Goal: Task Accomplishment & Management: Manage account settings

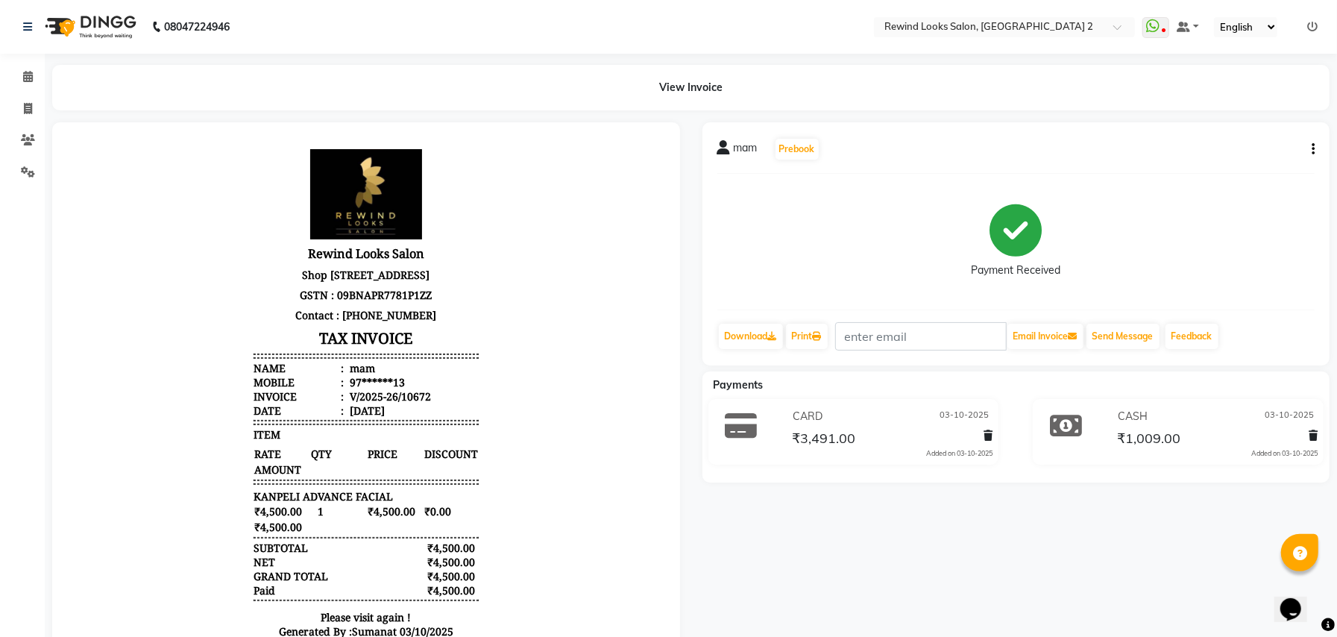
click at [1327, 149] on div "mam Prebook Payment Received Download Print Email Invoice Send Message Feedback" at bounding box center [1016, 243] width 628 height 243
click at [1313, 150] on icon "button" at bounding box center [1312, 149] width 3 height 1
click at [1224, 157] on div "Edit Invoice" at bounding box center [1238, 157] width 102 height 19
select select "service"
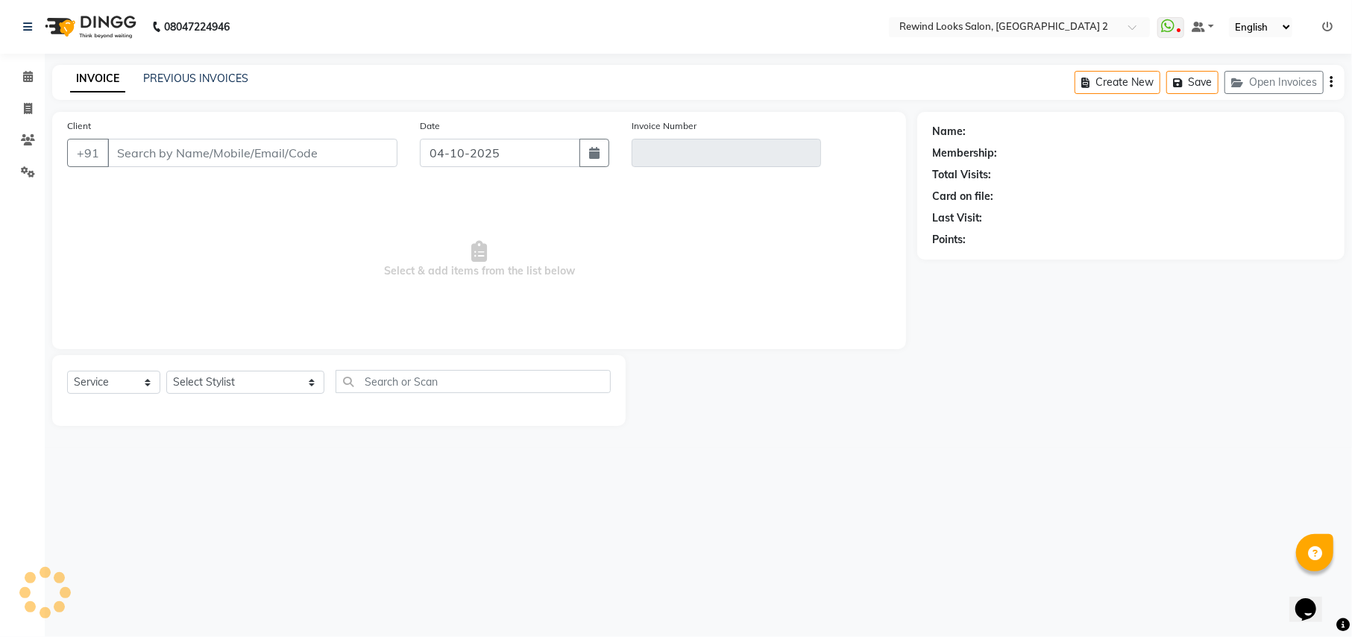
type input "97******13"
type input "V/2025-26/10672"
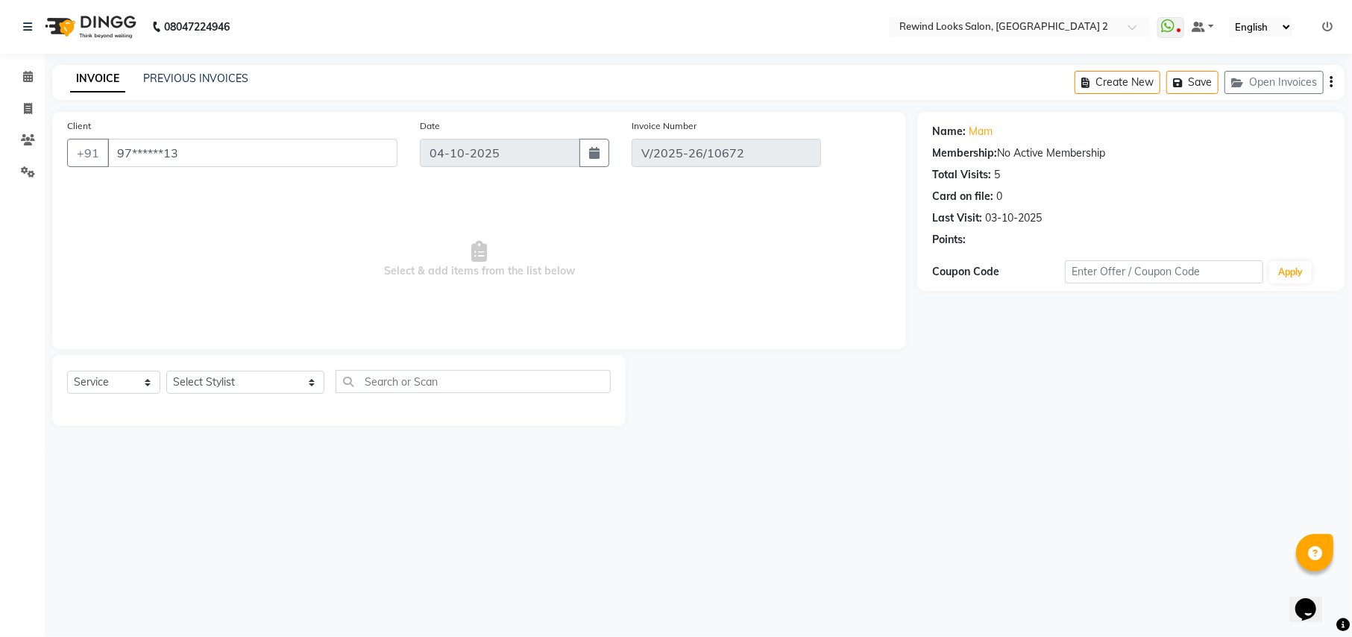
type input "03-10-2025"
select select "select"
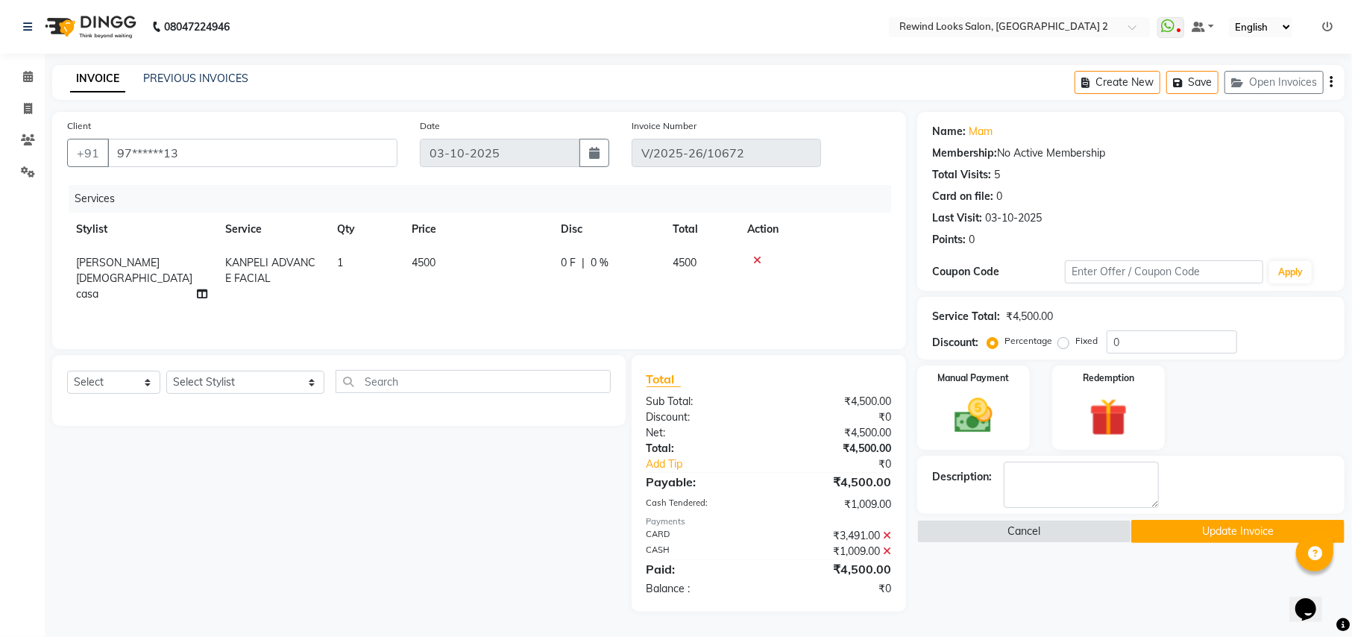
click at [133, 265] on span "[PERSON_NAME] [DEMOGRAPHIC_DATA] casa" at bounding box center [134, 278] width 116 height 45
select select "46913"
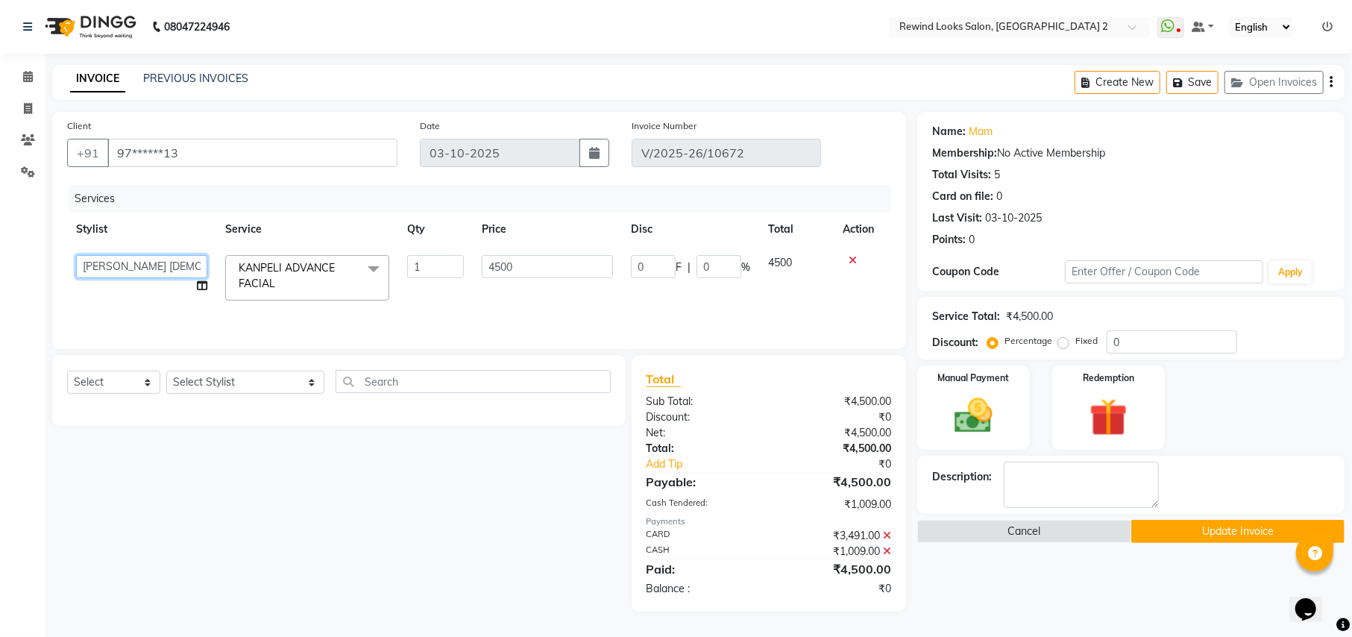
click at [133, 265] on select "[PERSON_NAME] ADMIN Alfad hair Casa Ali Hair [PERSON_NAME] ([DEMOGRAPHIC_DATA] …" at bounding box center [141, 266] width 131 height 23
select select "47351"
click at [1193, 535] on button "Update Invoice" at bounding box center [1237, 531] width 213 height 23
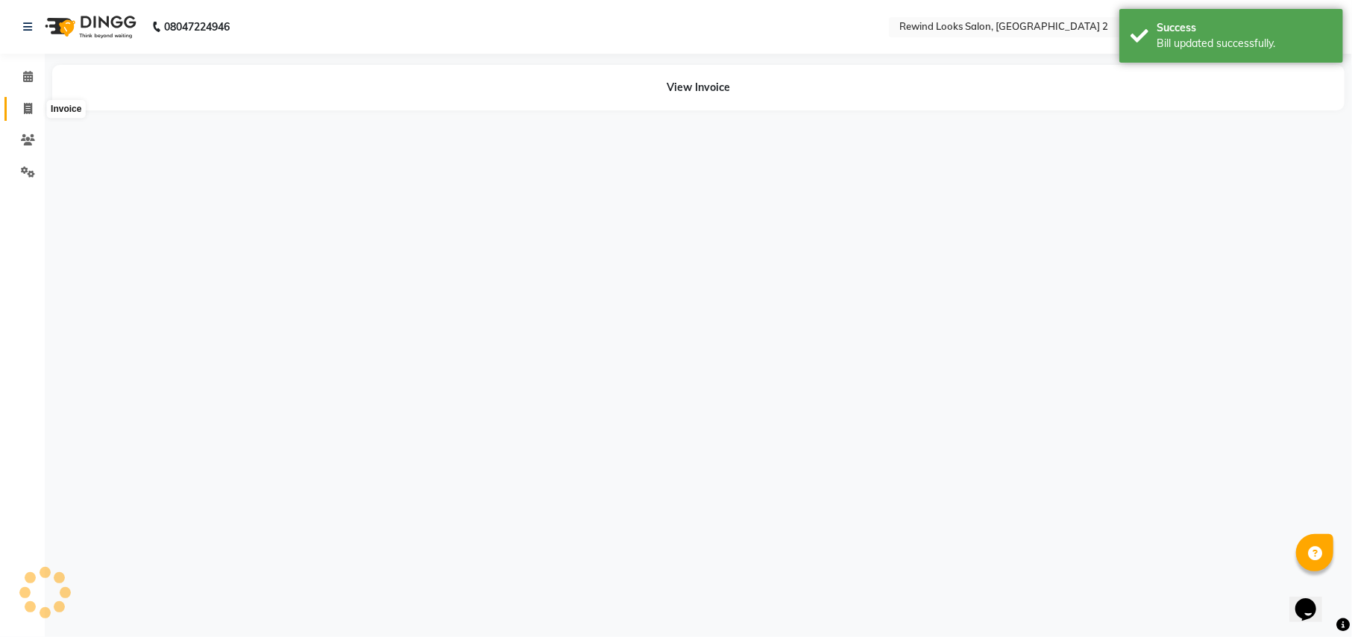
click at [24, 112] on icon at bounding box center [28, 108] width 8 height 11
select select "service"
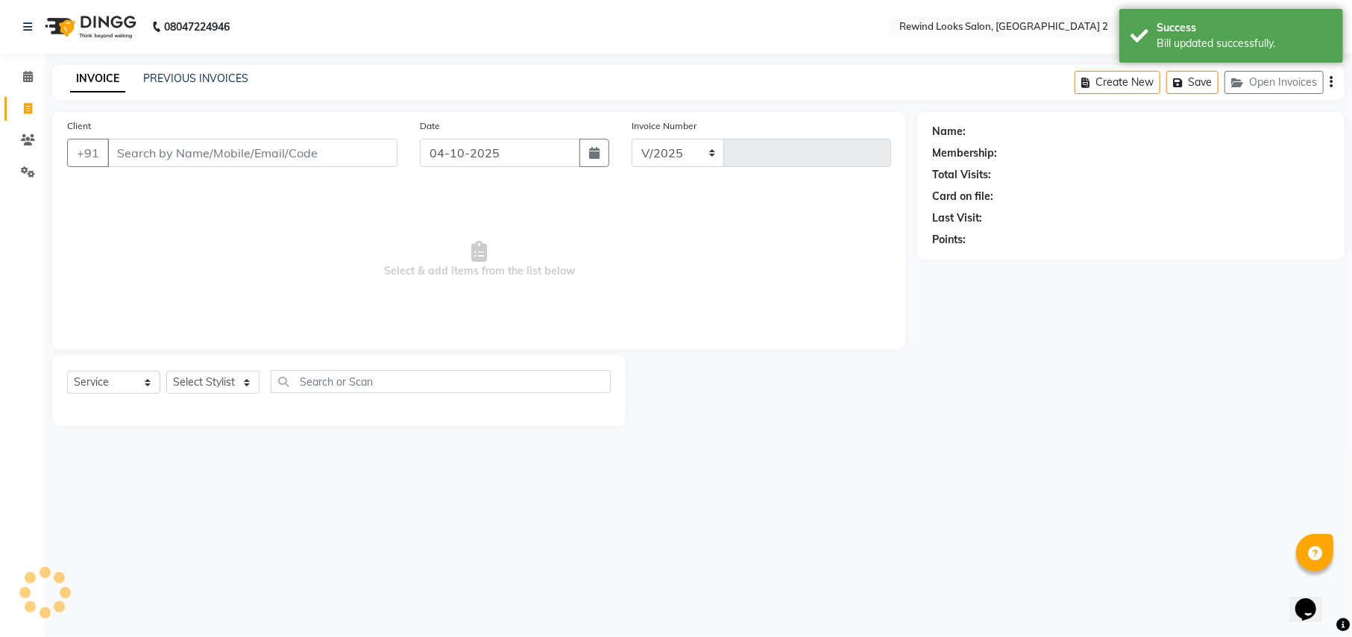
select select "4640"
type input "10751"
click at [34, 75] on span at bounding box center [28, 77] width 26 height 17
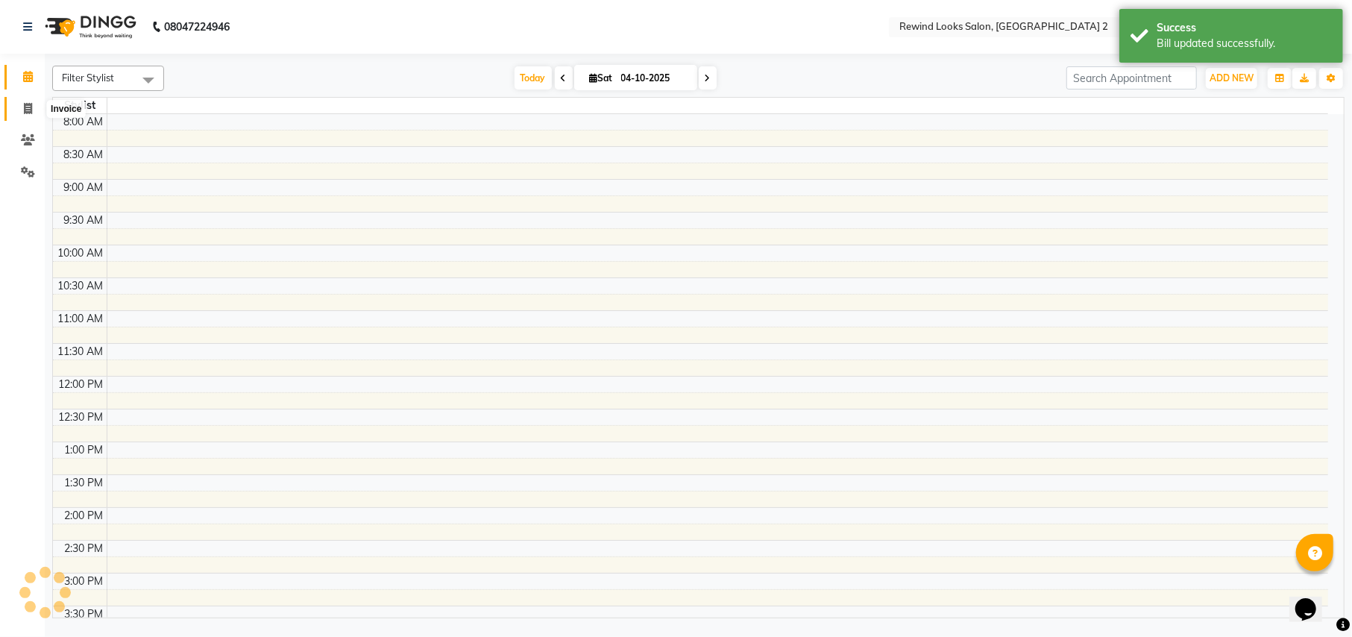
click at [30, 104] on icon at bounding box center [28, 108] width 8 height 11
select select "service"
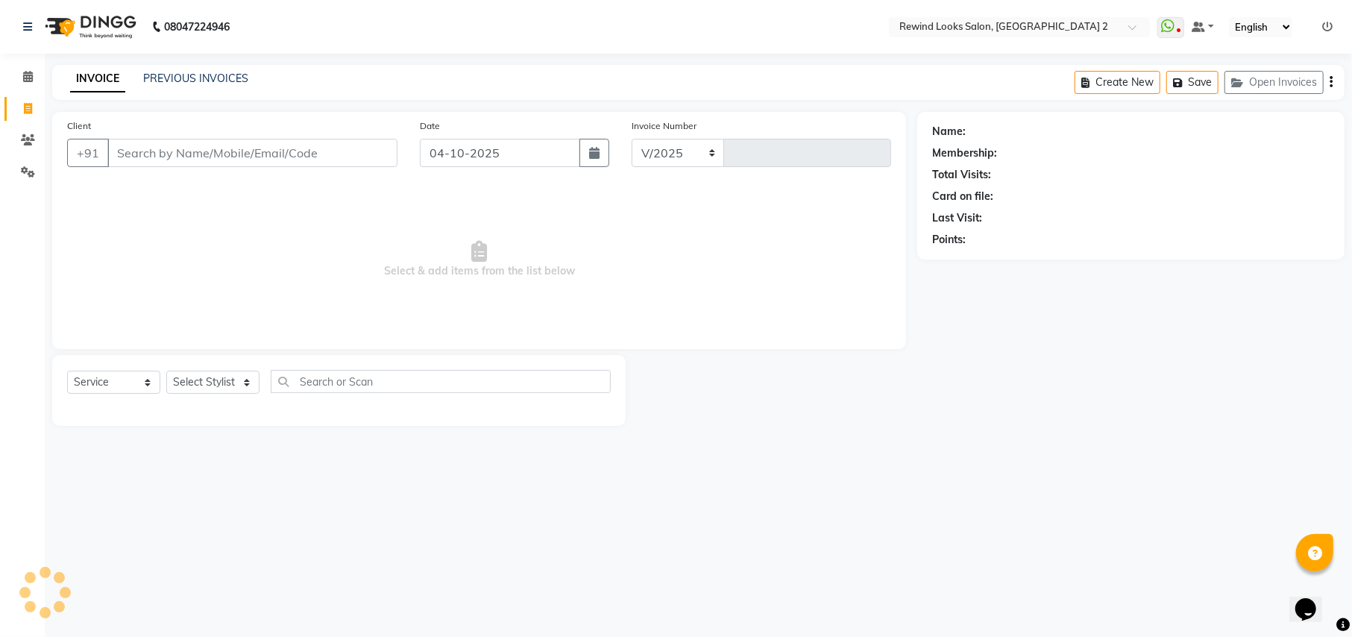
select select "4640"
type input "10751"
click at [1331, 28] on icon at bounding box center [1327, 27] width 10 height 10
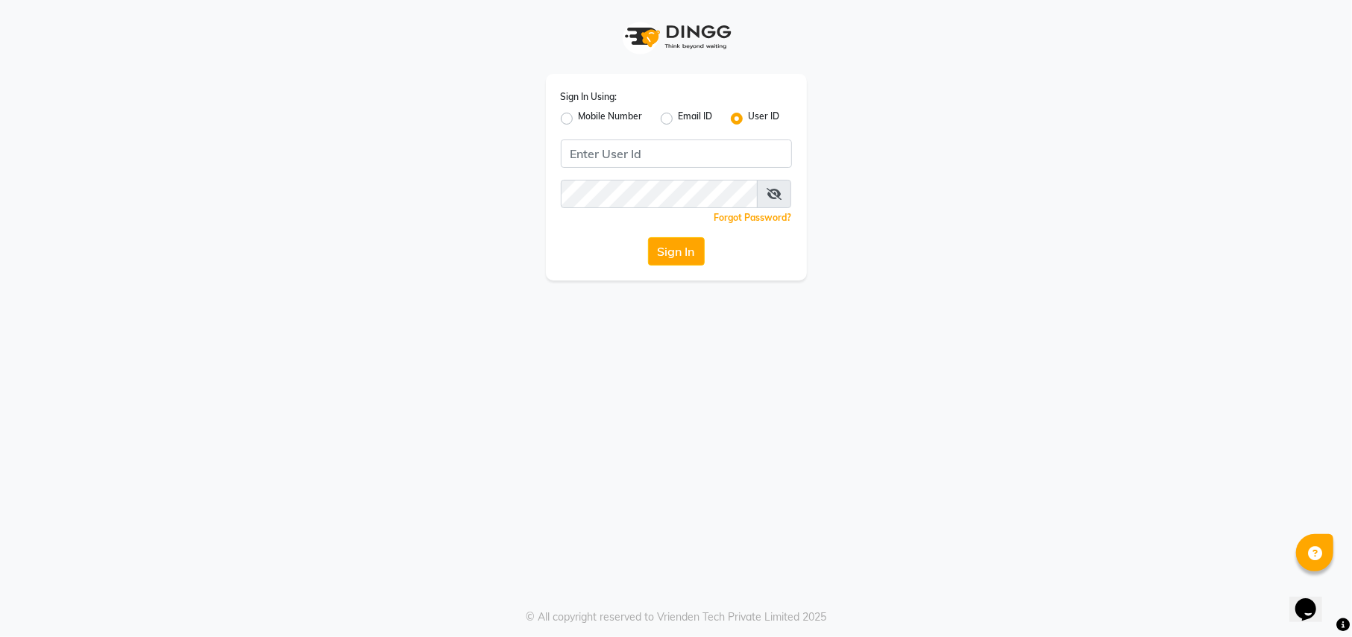
click at [630, 112] on label "Mobile Number" at bounding box center [611, 119] width 64 height 18
click at [588, 112] on input "Mobile Number" at bounding box center [584, 115] width 10 height 10
radio input "true"
click at [630, 112] on label "Mobile Number" at bounding box center [611, 119] width 64 height 18
click at [588, 112] on input "Mobile Number" at bounding box center [584, 115] width 10 height 10
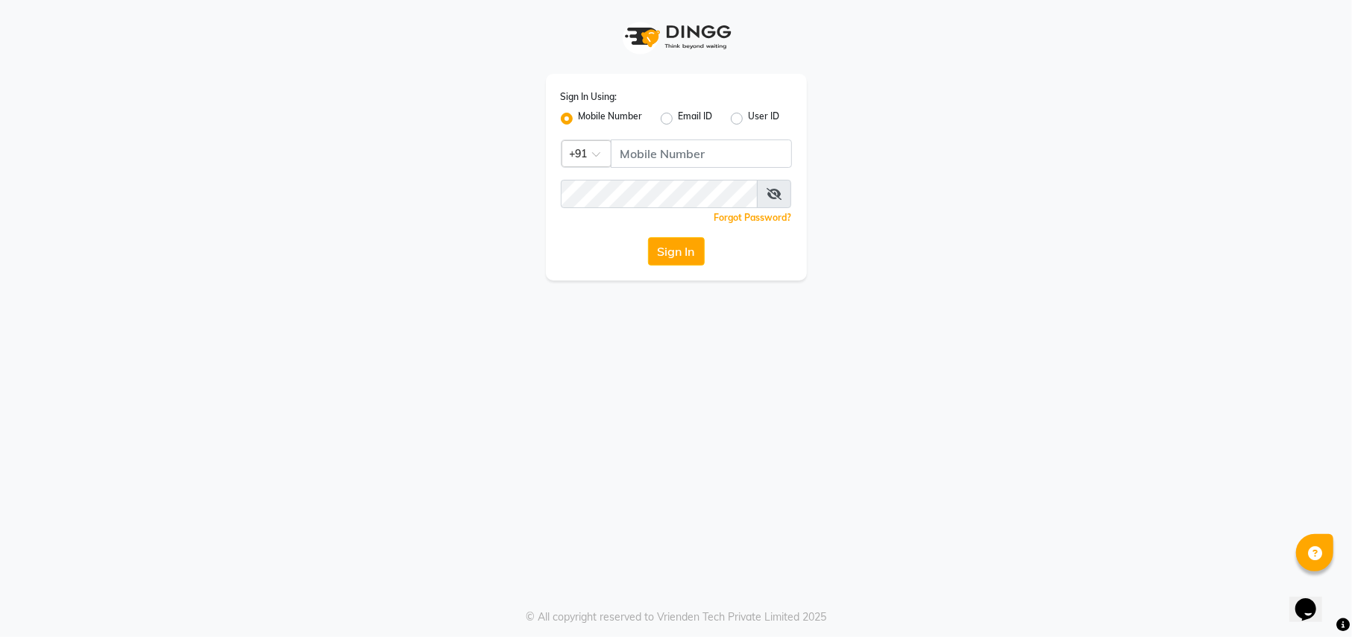
click at [748, 119] on label "User ID" at bounding box center [763, 119] width 31 height 18
click at [748, 119] on input "User ID" at bounding box center [753, 115] width 10 height 10
radio input "true"
radio input "false"
click at [683, 159] on input "r" at bounding box center [676, 153] width 231 height 28
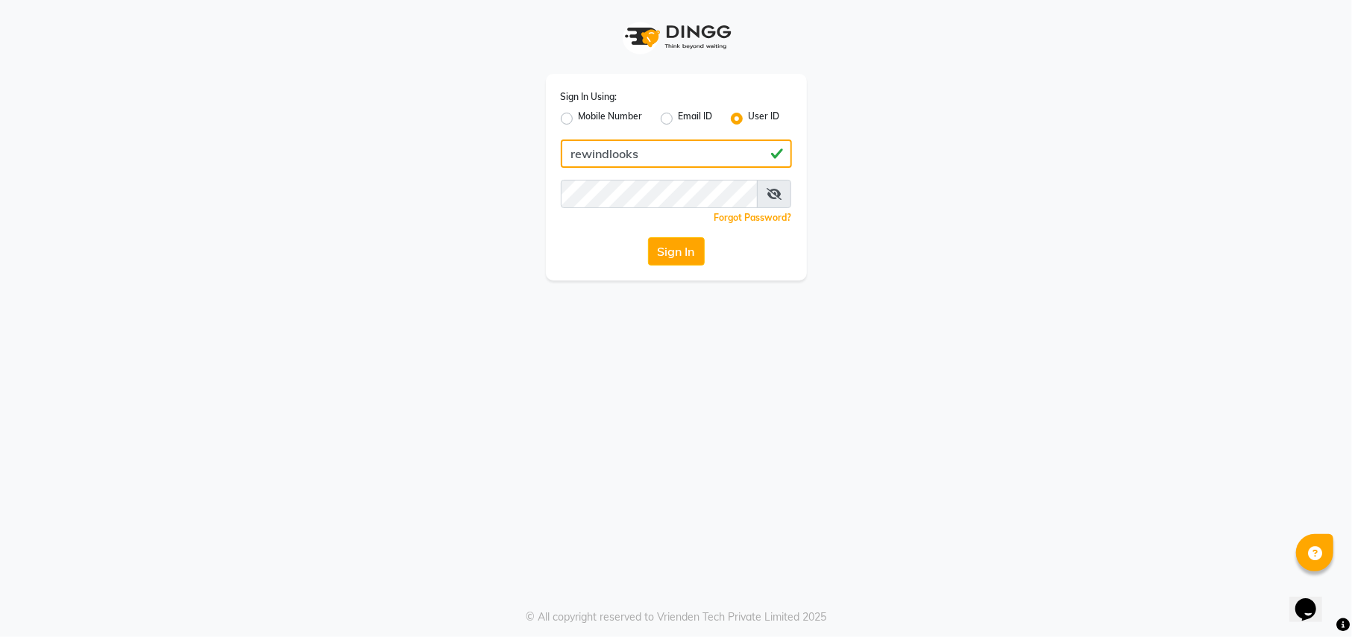
type input "rewindlooks"
click at [684, 248] on button "Sign In" at bounding box center [676, 251] width 57 height 28
